Goal: Information Seeking & Learning: Learn about a topic

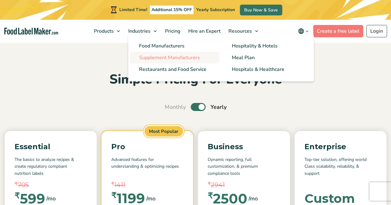
click at [175, 57] on span "Supplement Manufacturers" at bounding box center [169, 57] width 61 height 7
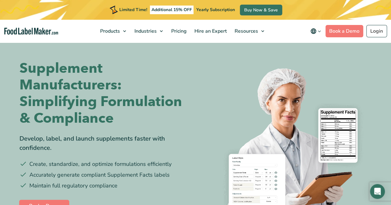
click at [98, 119] on h1 "Supplement Manufacturers: Simplifying Formulation & Compliance" at bounding box center [104, 93] width 171 height 67
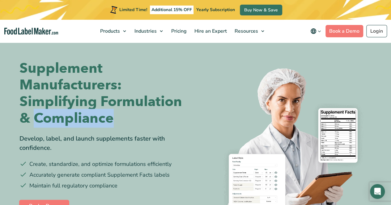
click at [98, 119] on h1 "Supplement Manufacturers: Simplifying Formulation & Compliance" at bounding box center [104, 93] width 171 height 67
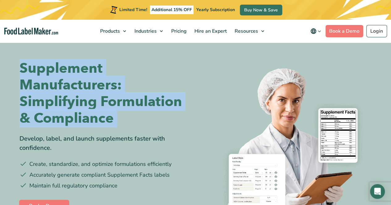
click at [98, 119] on h1 "Supplement Manufacturers: Simplifying Formulation & Compliance" at bounding box center [104, 93] width 171 height 67
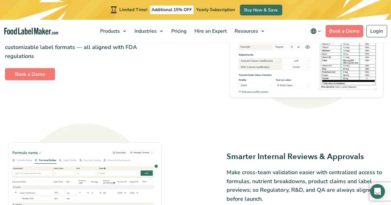
scroll to position [707, 0]
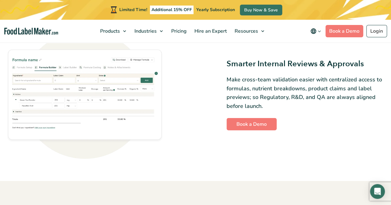
drag, startPoint x: 202, startPoint y: 113, endPoint x: 195, endPoint y: 113, distance: 7.4
click at [195, 113] on div "Smarter Internal Reviews & Approvals Make cross-team validation easier with cen…" at bounding box center [195, 95] width 381 height 128
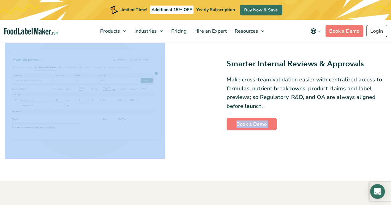
click at [195, 113] on div "Smarter Internal Reviews & Approvals Make cross-team validation easier with cen…" at bounding box center [195, 95] width 381 height 128
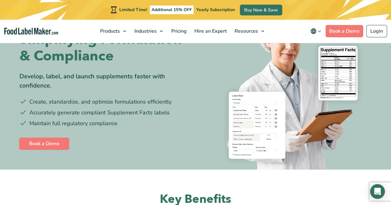
scroll to position [62, 0]
click at [169, 103] on li "Create, standardize, and optimize formulations efficiently" at bounding box center [104, 102] width 171 height 8
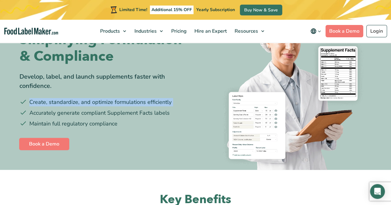
click at [169, 103] on li "Create, standardize, and optimize formulations efficiently" at bounding box center [104, 102] width 171 height 8
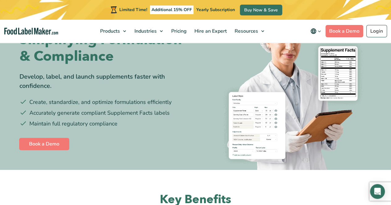
click at [167, 113] on li "Accurately generate compliant Supplement Facts labels" at bounding box center [104, 113] width 171 height 8
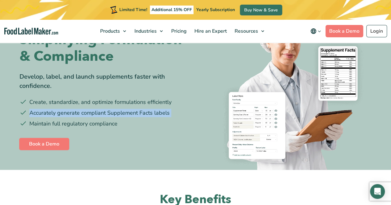
click at [167, 113] on li "Accurately generate compliant Supplement Facts labels" at bounding box center [104, 113] width 171 height 8
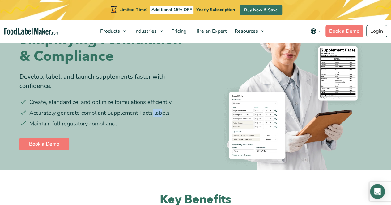
drag, startPoint x: 161, startPoint y: 113, endPoint x: 151, endPoint y: 113, distance: 9.9
click at [151, 113] on li "Accurately generate compliant Supplement Facts labels" at bounding box center [104, 113] width 171 height 8
